Goal: Answer question/provide support: Answer question/provide support

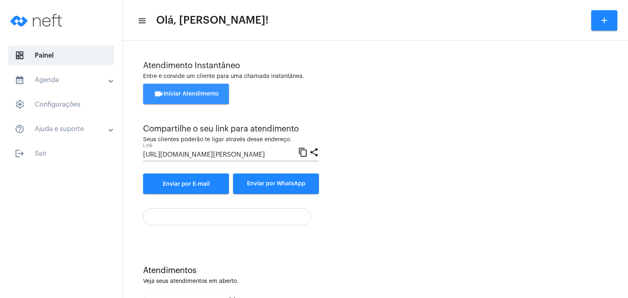
click at [176, 89] on button "videocam Iniciar Atendimento" at bounding box center [186, 94] width 86 height 20
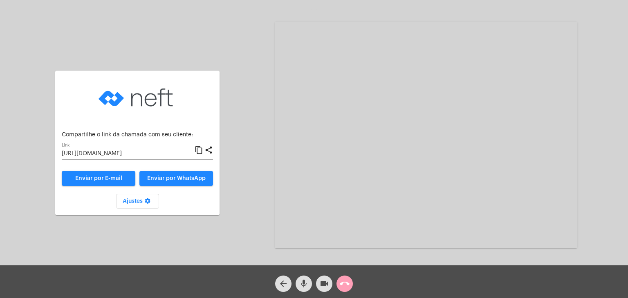
click at [339, 284] on button "call_end" at bounding box center [344, 284] width 16 height 16
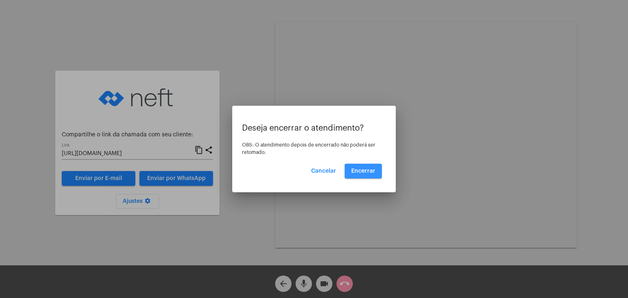
click at [366, 168] on button "Encerrar" at bounding box center [362, 171] width 37 height 15
